Goal: Information Seeking & Learning: Learn about a topic

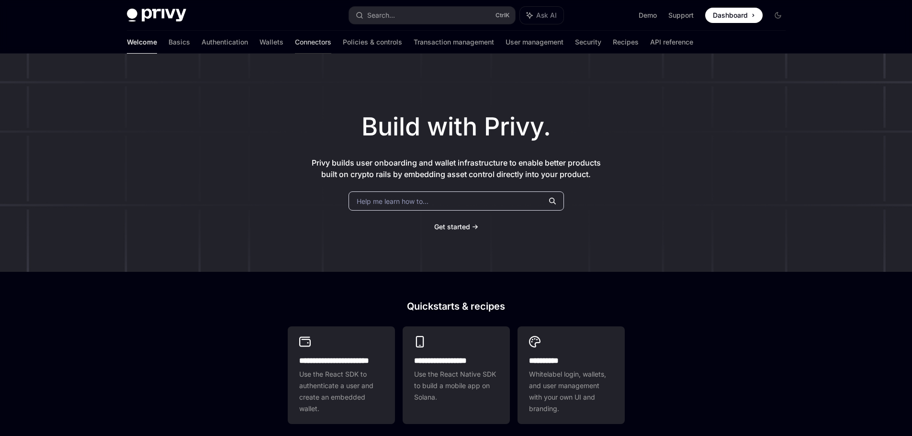
scroll to position [48, 0]
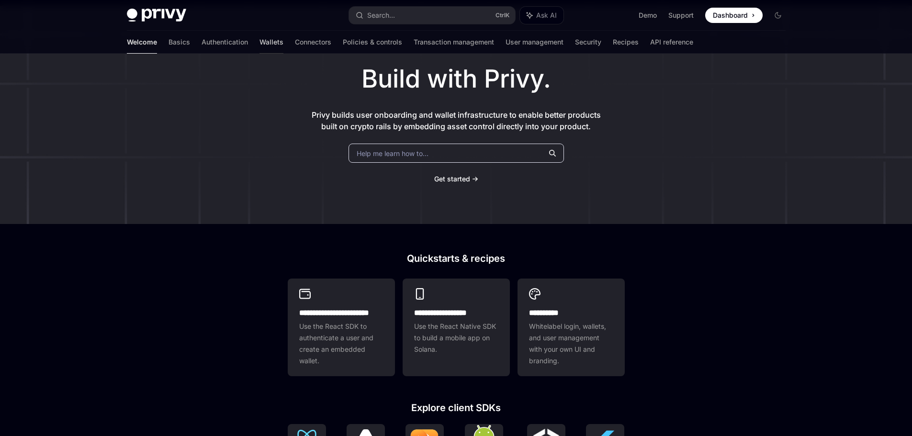
click at [259, 43] on link "Wallets" at bounding box center [271, 42] width 24 height 23
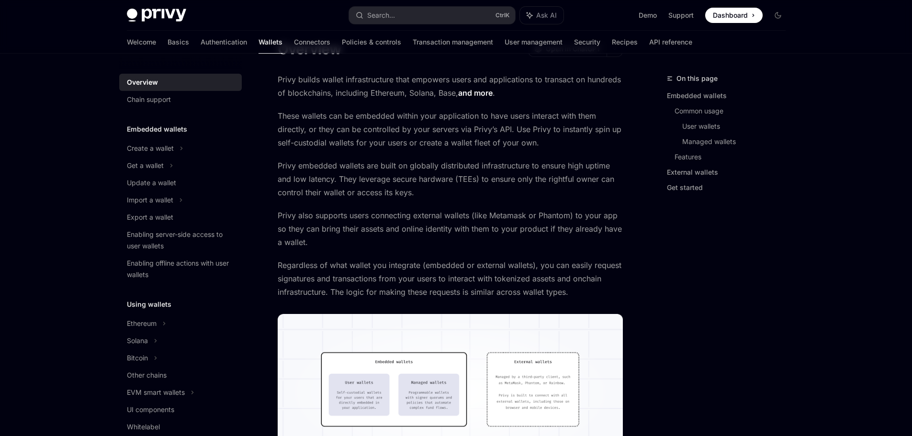
type textarea "*"
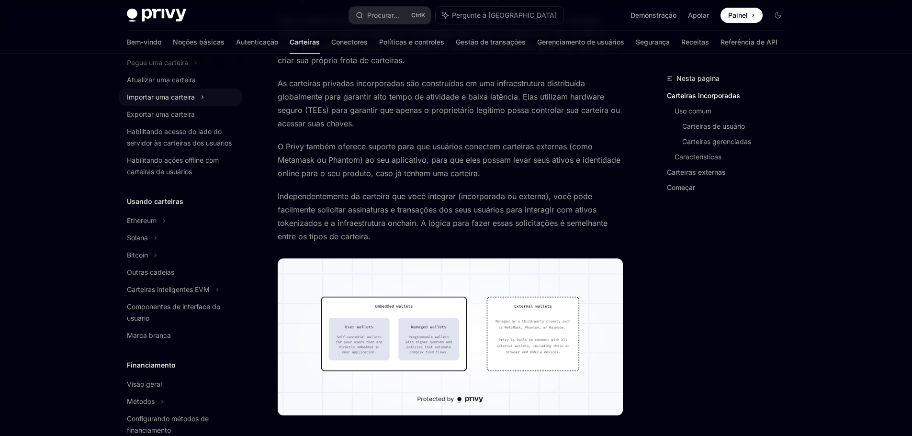
scroll to position [7, 0]
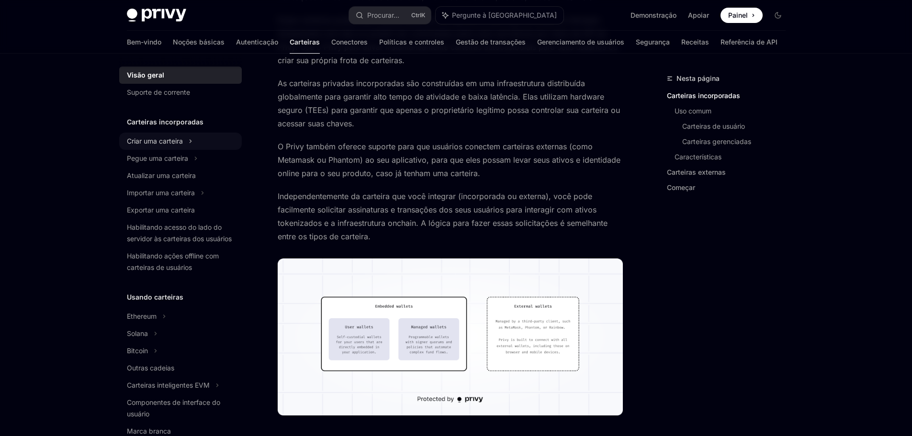
click at [179, 141] on font "Criar uma carteira" at bounding box center [155, 141] width 56 height 8
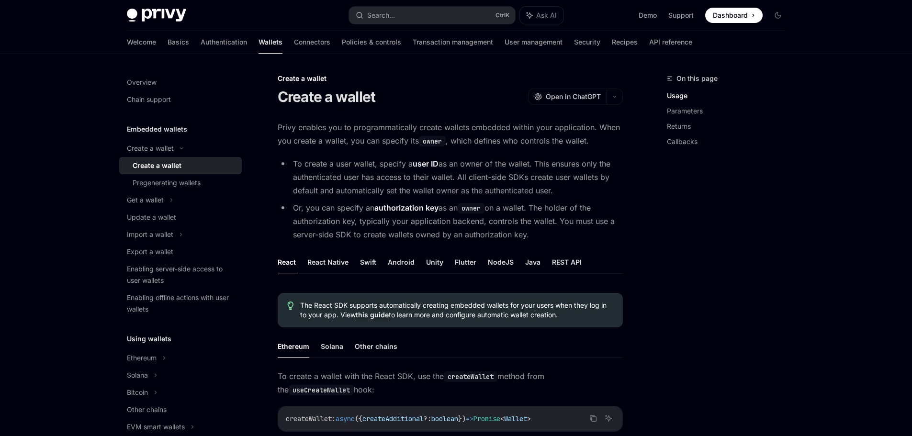
drag, startPoint x: 0, startPoint y: 0, endPoint x: 696, endPoint y: 266, distance: 744.9
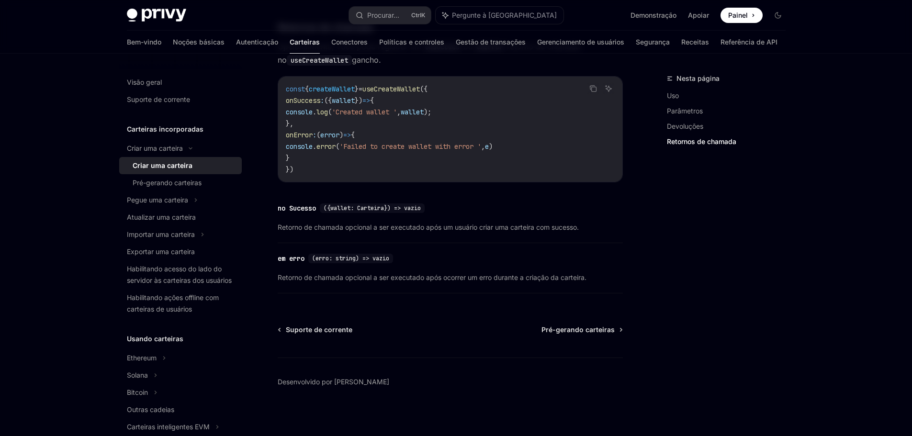
scroll to position [763, 0]
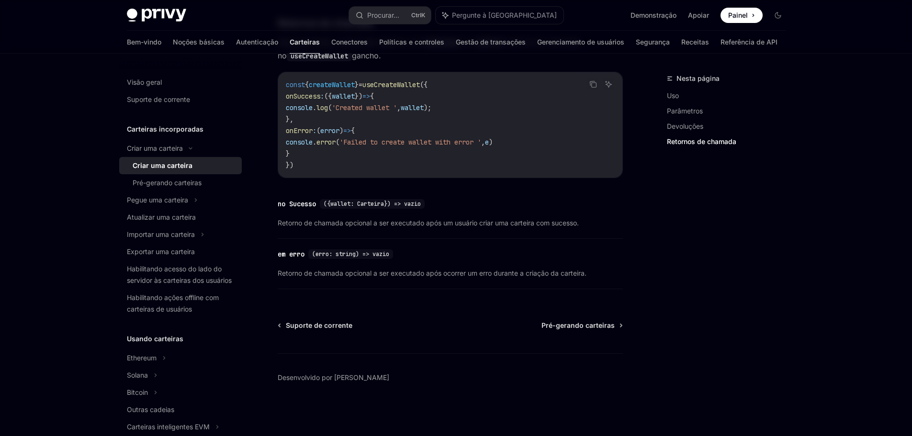
click at [814, 436] on div at bounding box center [456, 436] width 912 height 0
click at [893, 436] on div at bounding box center [456, 436] width 912 height 0
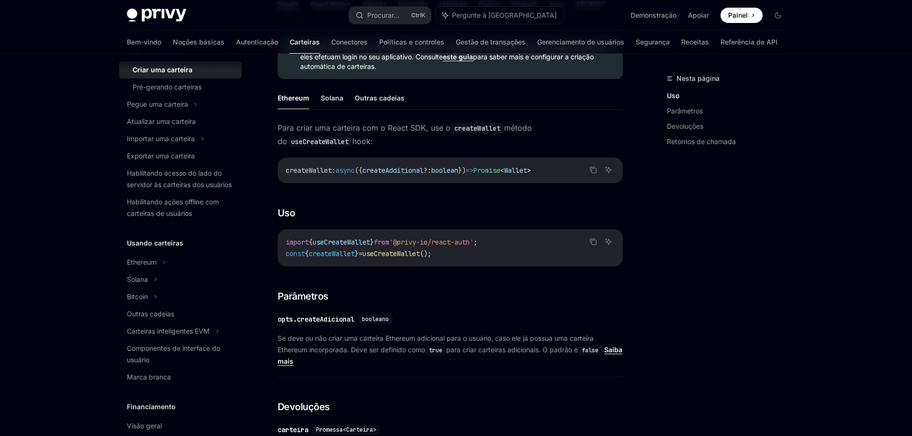
scroll to position [144, 0]
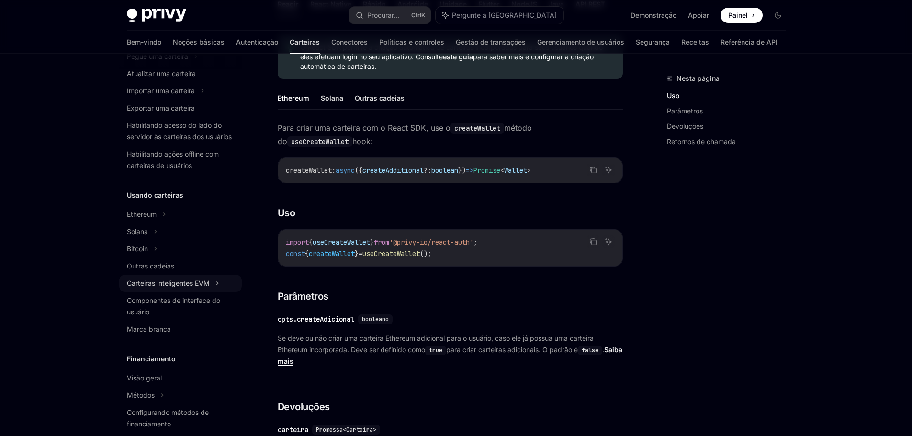
click at [200, 287] on font "Carteiras inteligentes EVM" at bounding box center [168, 283] width 83 height 8
type textarea "*"
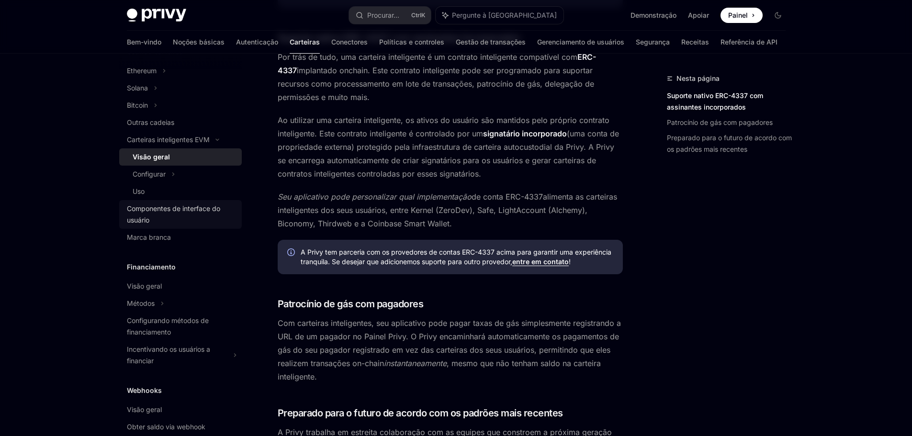
scroll to position [431, 0]
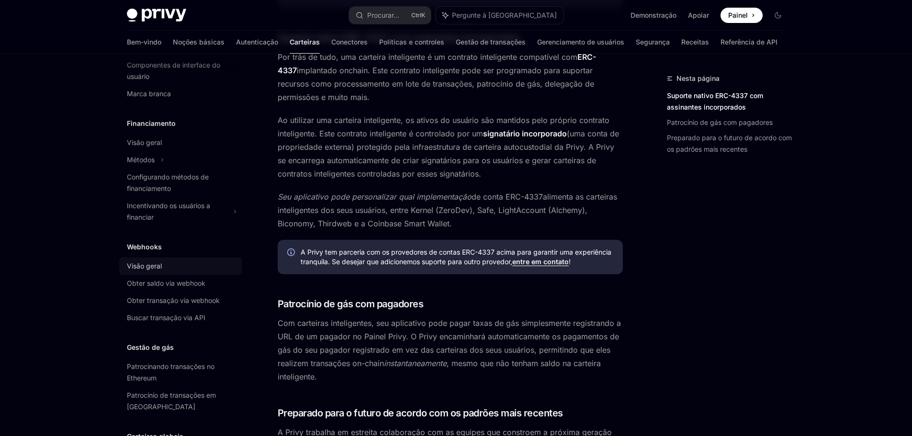
click at [173, 272] on div "Visão geral" at bounding box center [181, 265] width 109 height 11
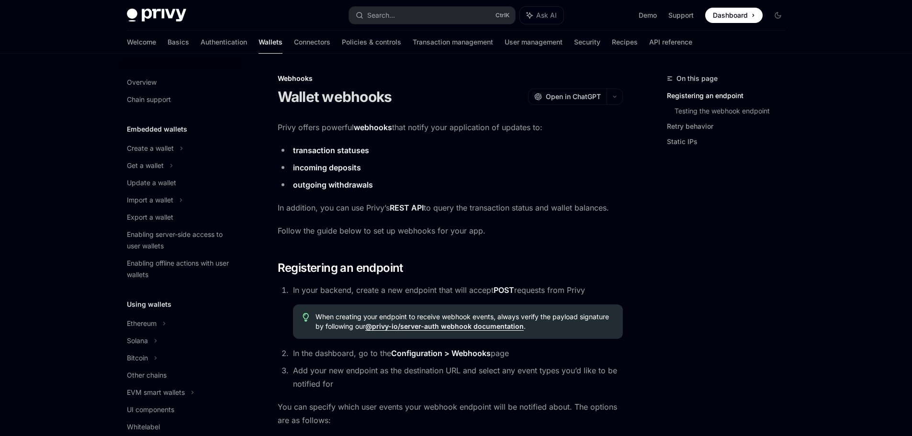
type textarea "*"
